Goal: Task Accomplishment & Management: Manage account settings

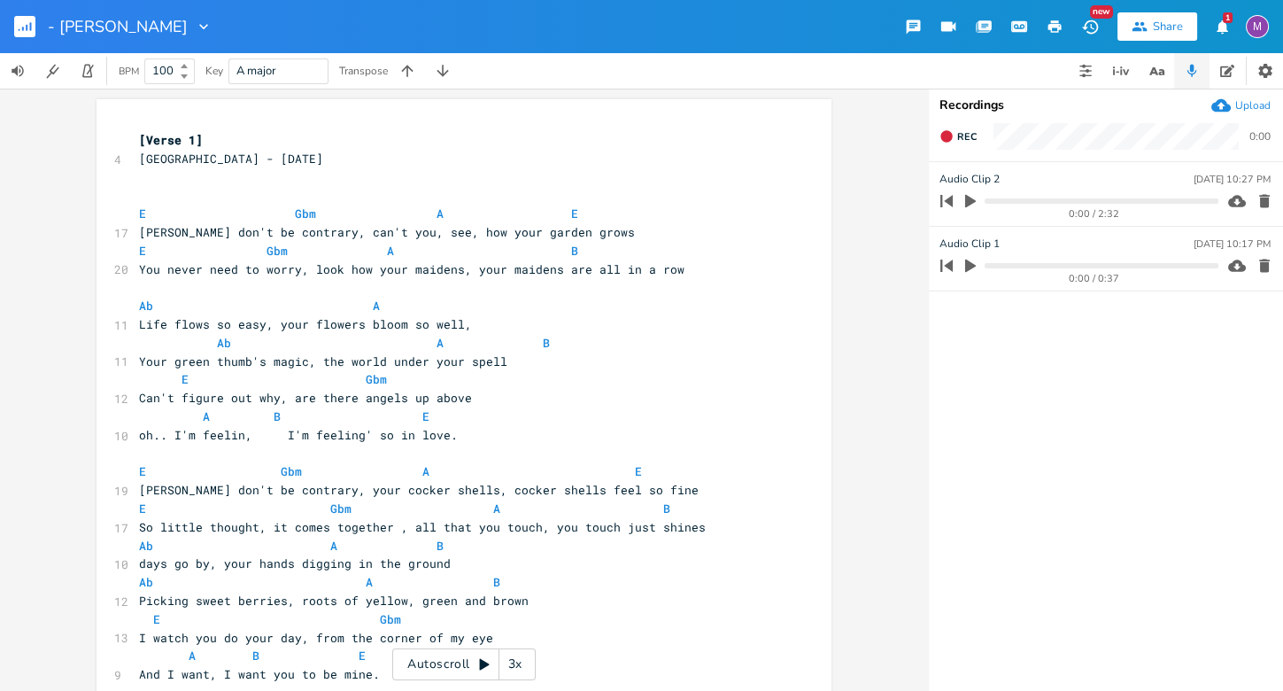
scroll to position [0, 26]
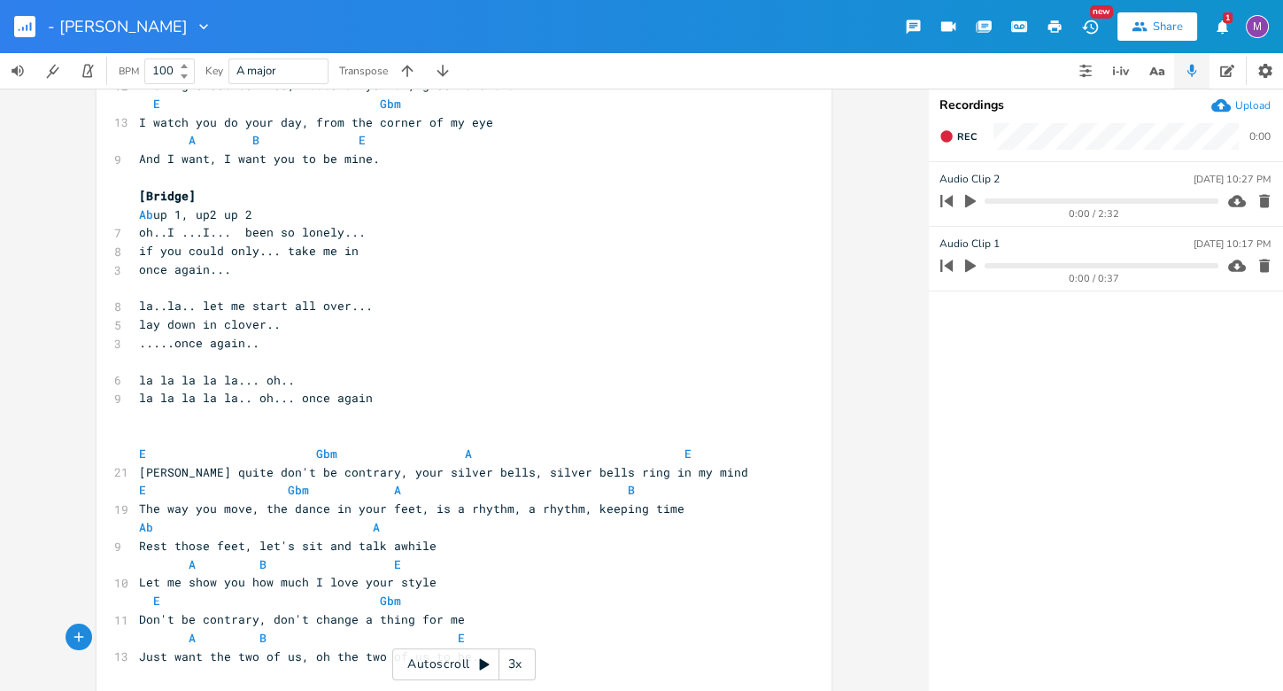
click at [22, 21] on rect "button" at bounding box center [24, 26] width 21 height 21
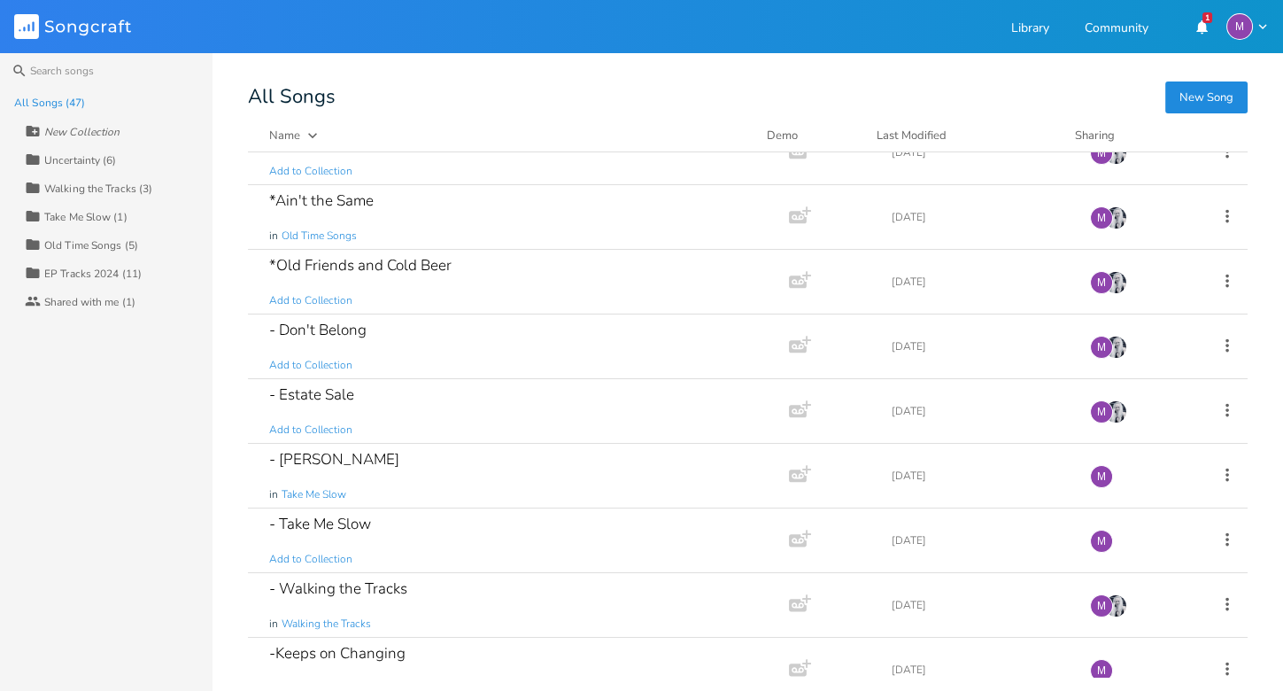
scroll to position [825, 0]
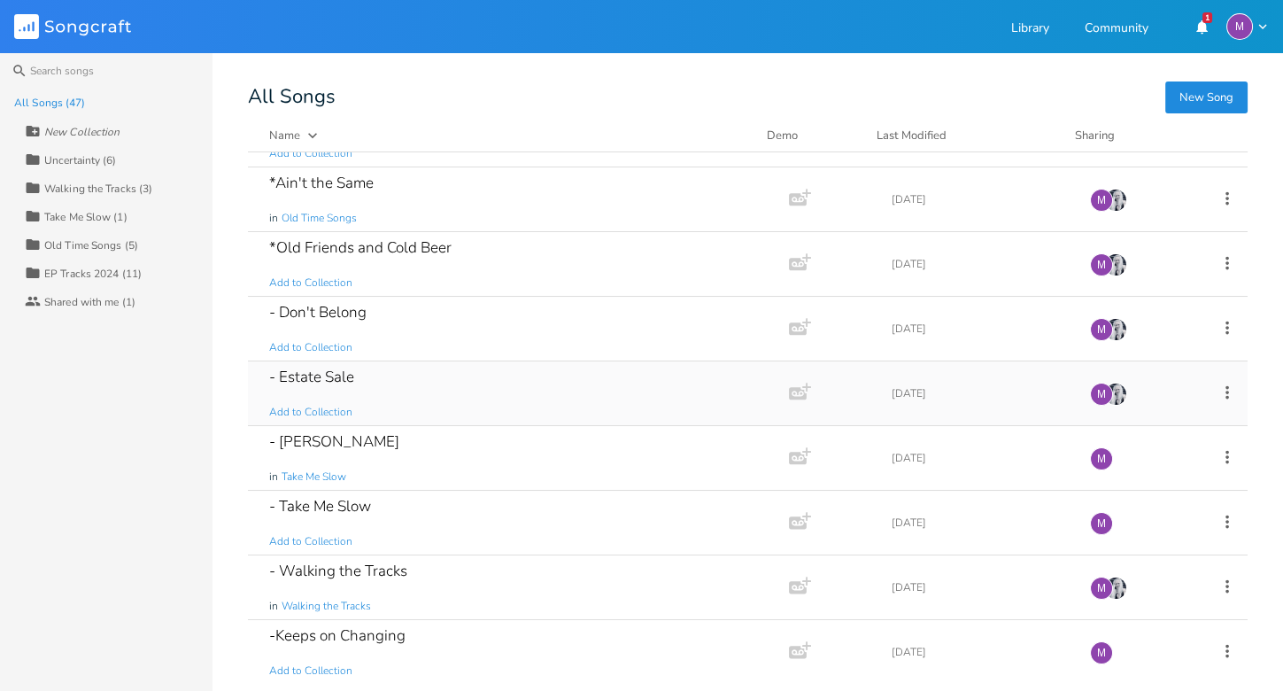
click at [362, 367] on div "- Estate Sale Add to Collection" at bounding box center [514, 393] width 491 height 64
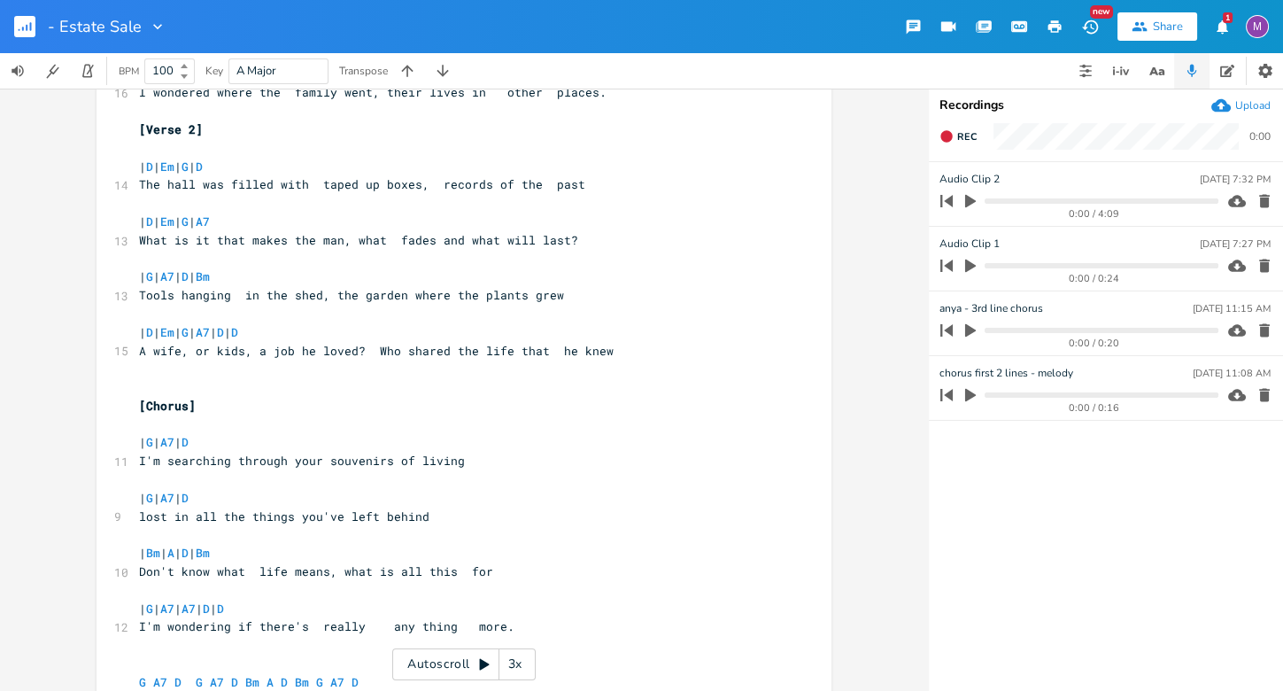
scroll to position [395, 0]
